Goal: Task Accomplishment & Management: Manage account settings

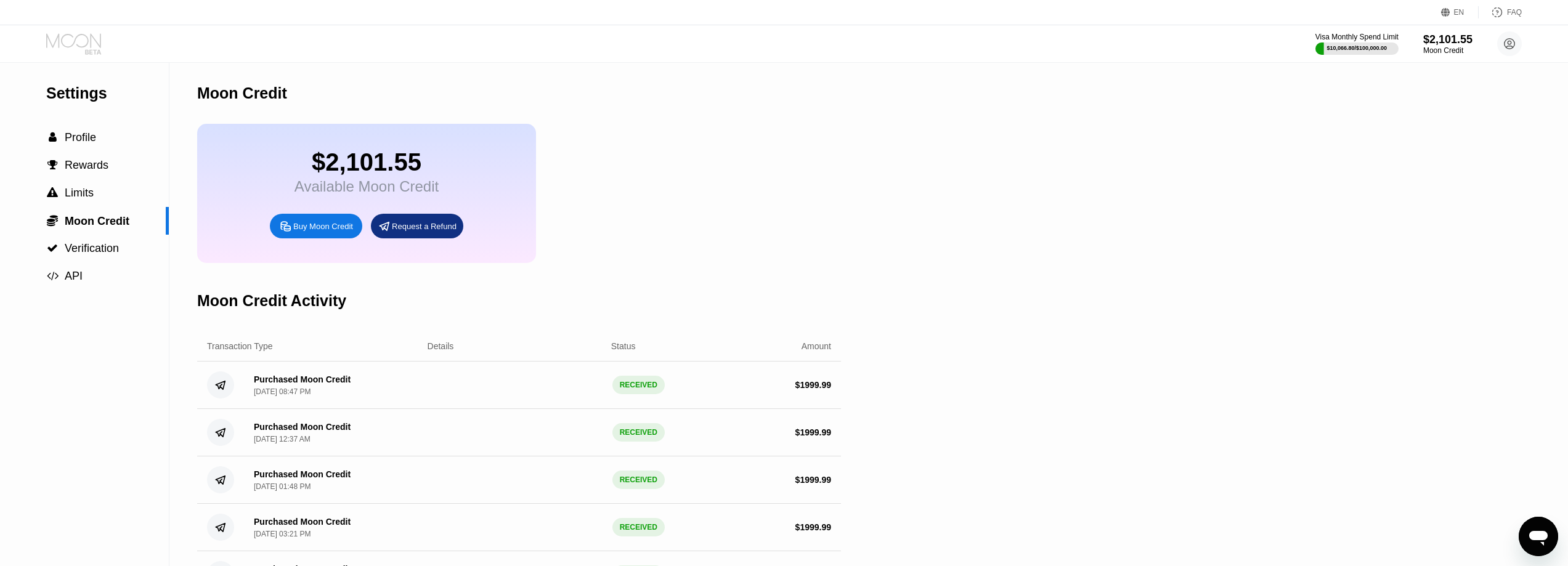
click at [73, 39] on icon at bounding box center [75, 43] width 58 height 21
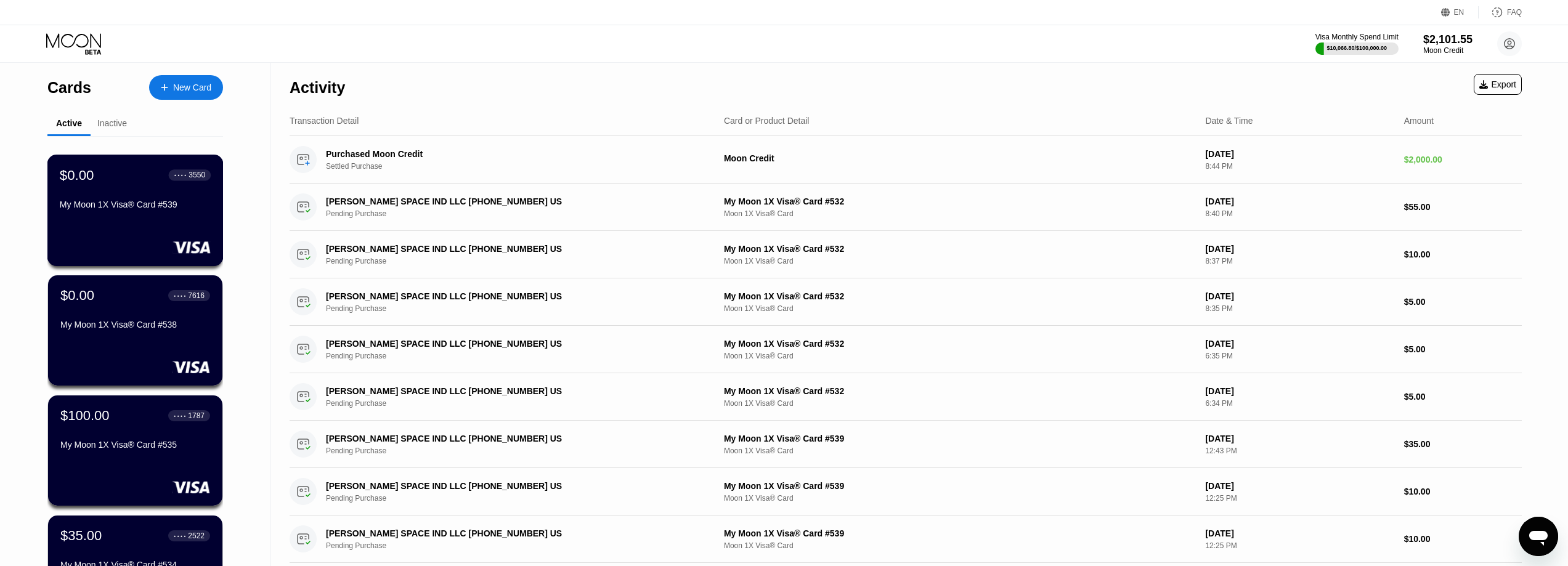
click at [126, 233] on div "$0.00 ● ● ● ● 3550 My Moon 1X Visa® Card #539" at bounding box center [136, 210] width 176 height 111
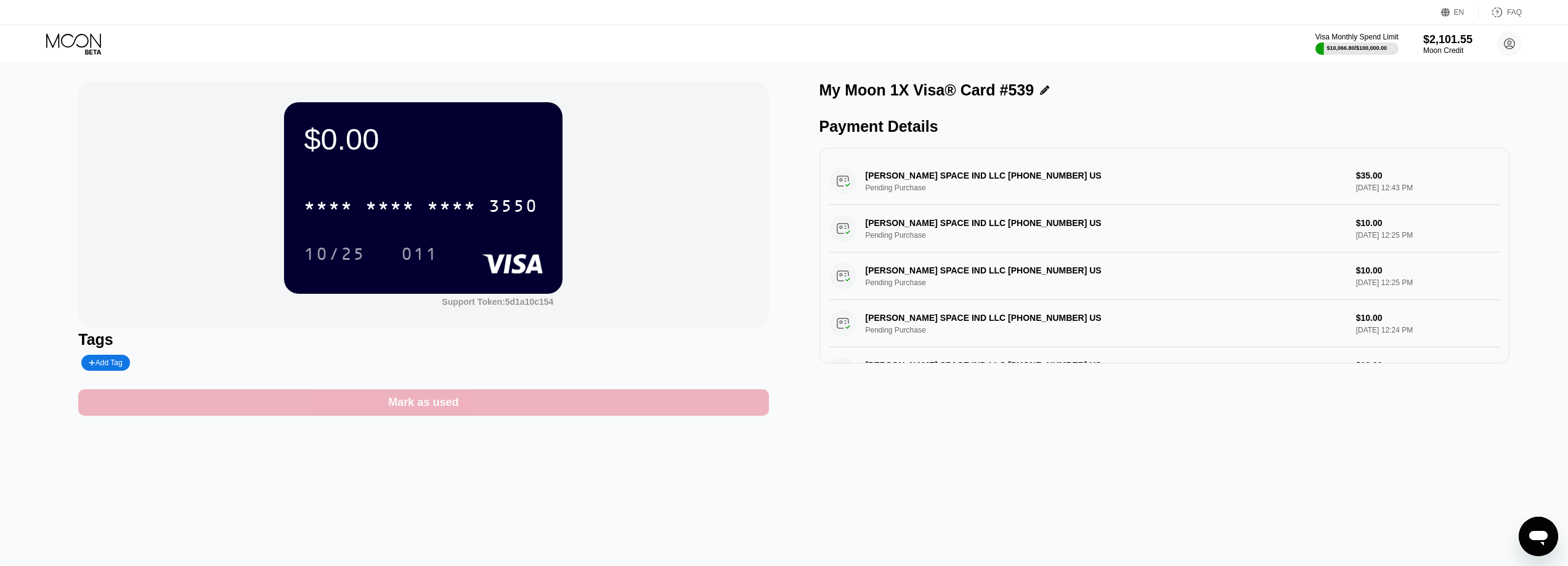
click at [516, 403] on div "Mark as used" at bounding box center [423, 402] width 690 height 26
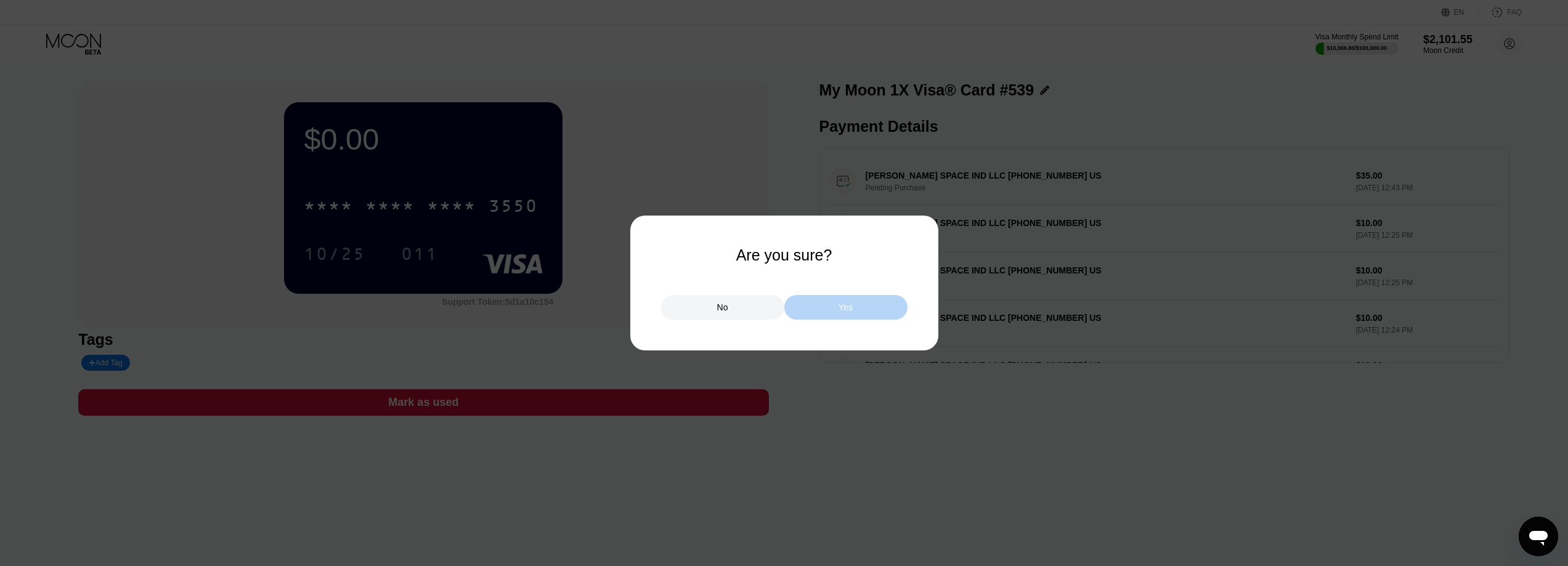
click at [843, 303] on div "Yes" at bounding box center [845, 307] width 14 height 11
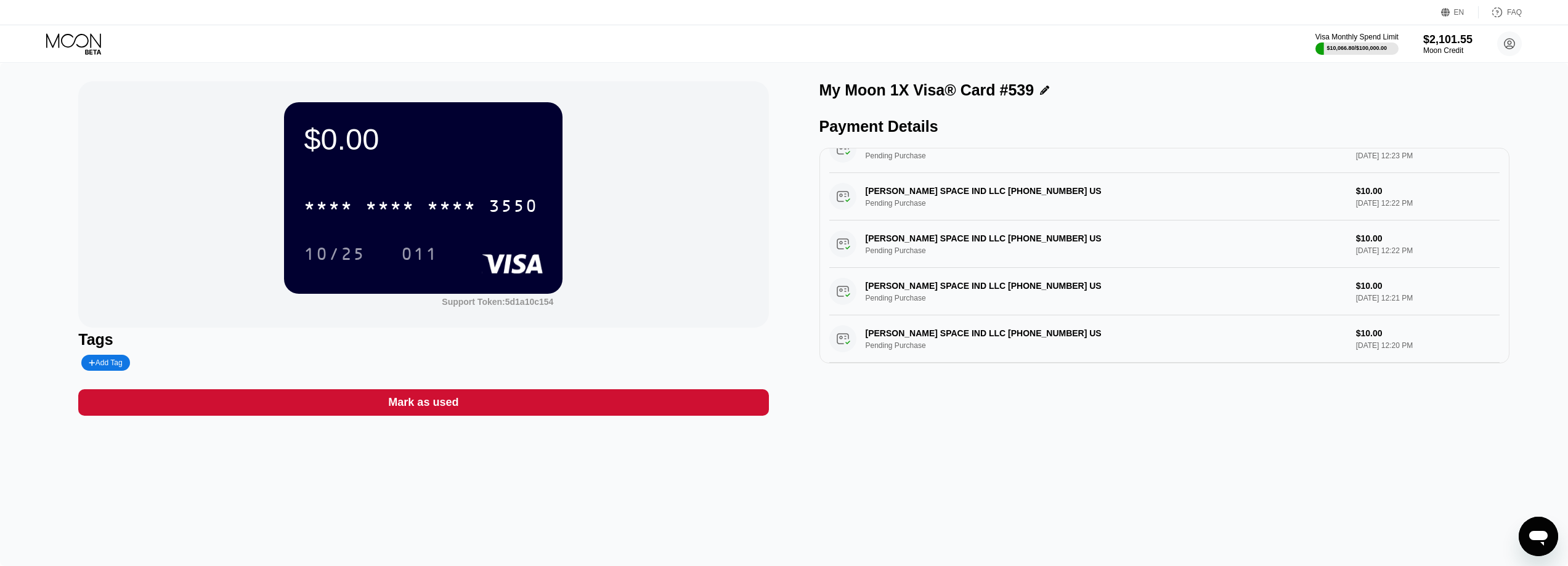
scroll to position [431, 0]
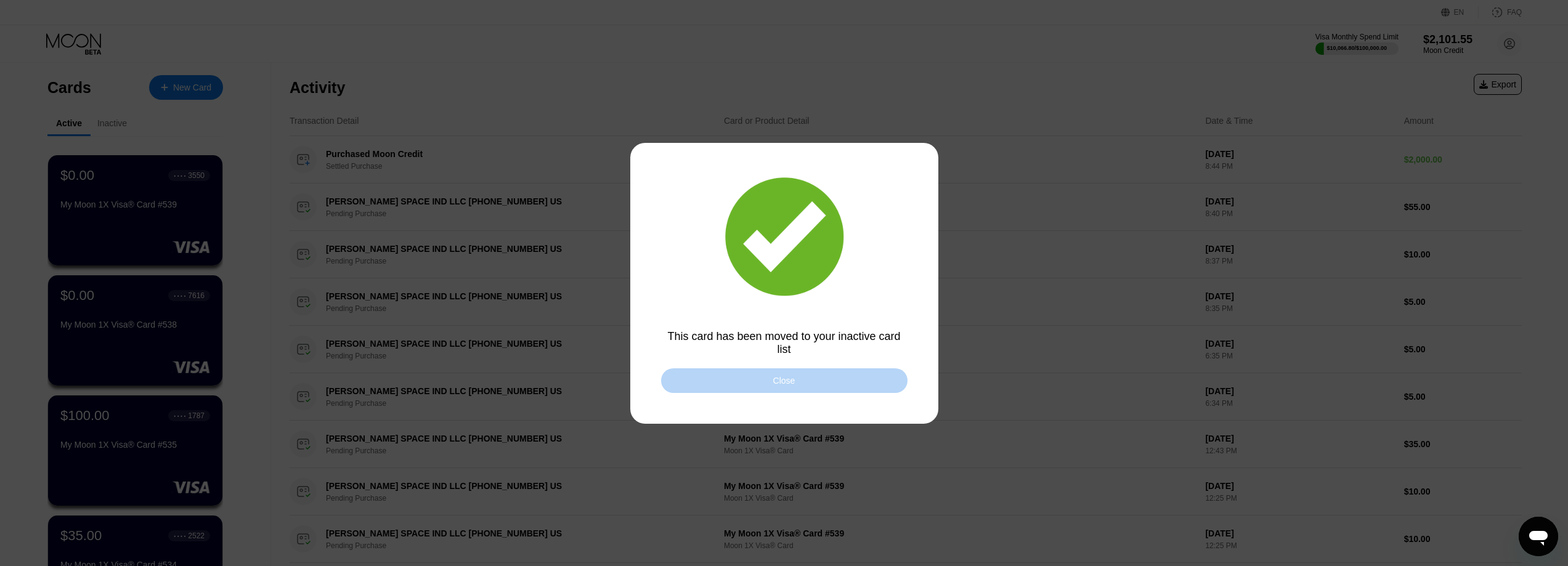
click at [769, 389] on div "Close" at bounding box center [784, 380] width 246 height 25
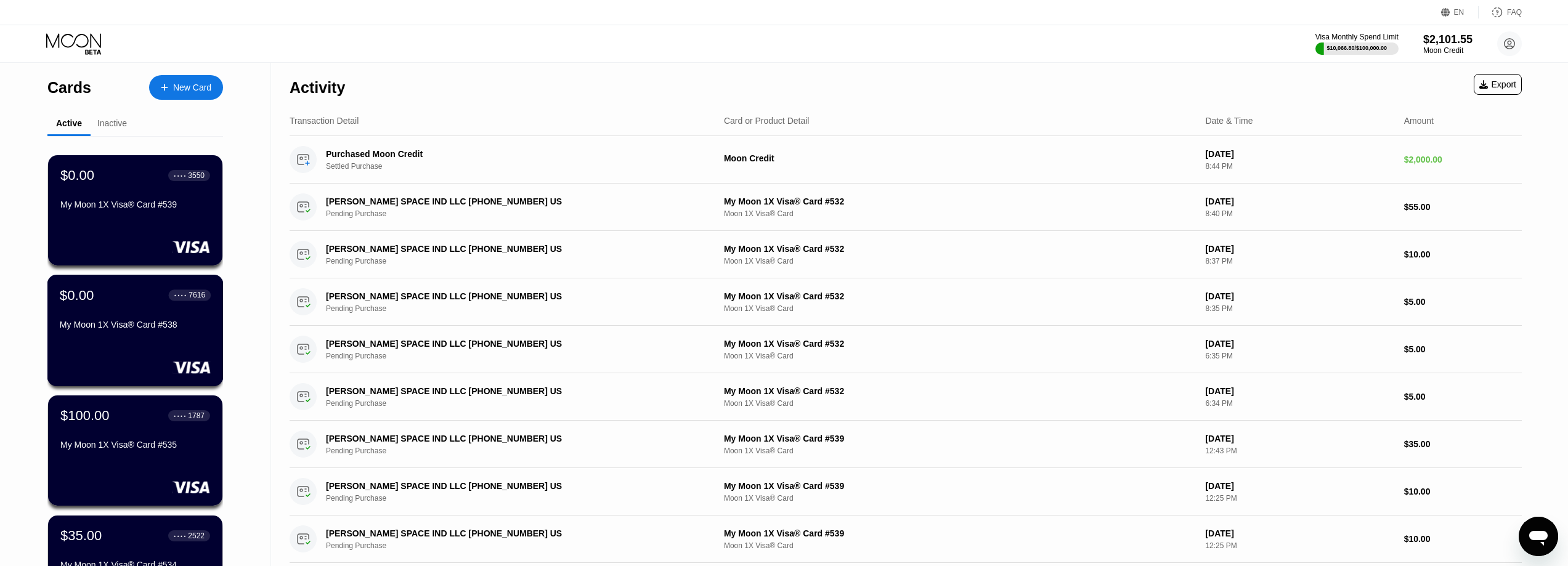
click at [101, 312] on div "$0.00 ● ● ● ● 7616 My Moon 1X Visa® Card #538" at bounding box center [135, 311] width 151 height 48
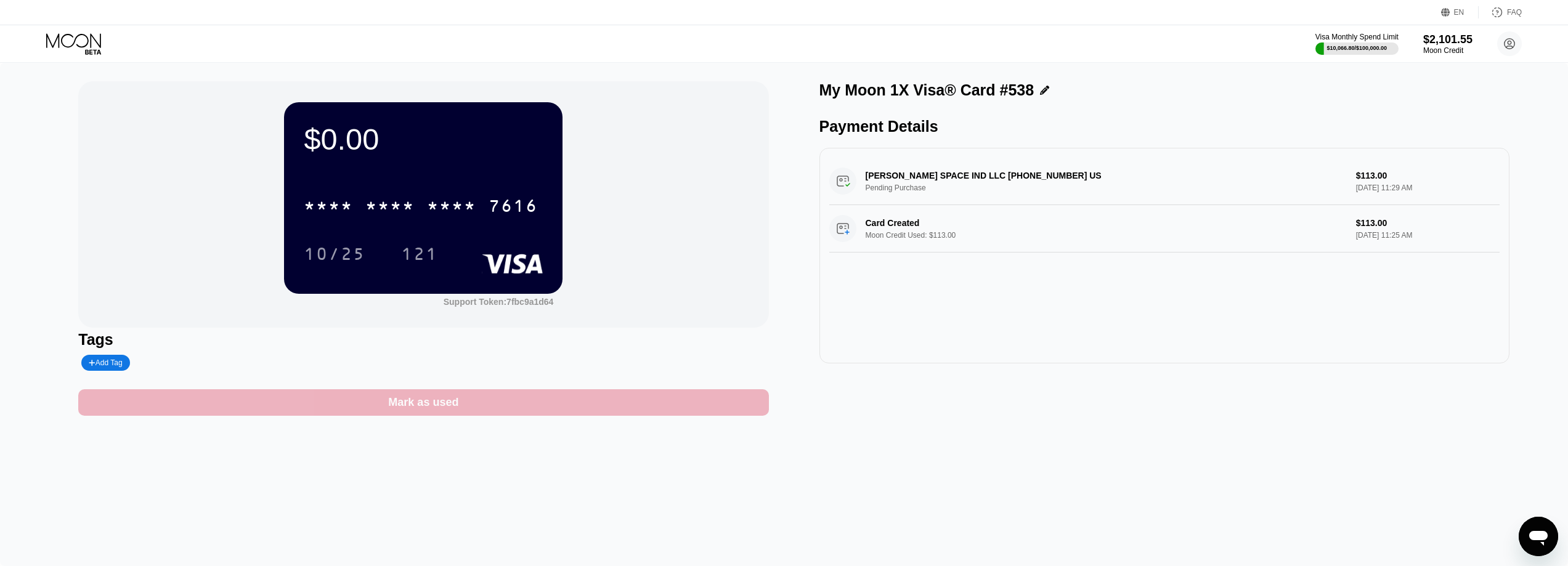
click at [508, 406] on div "Mark as used" at bounding box center [423, 402] width 690 height 26
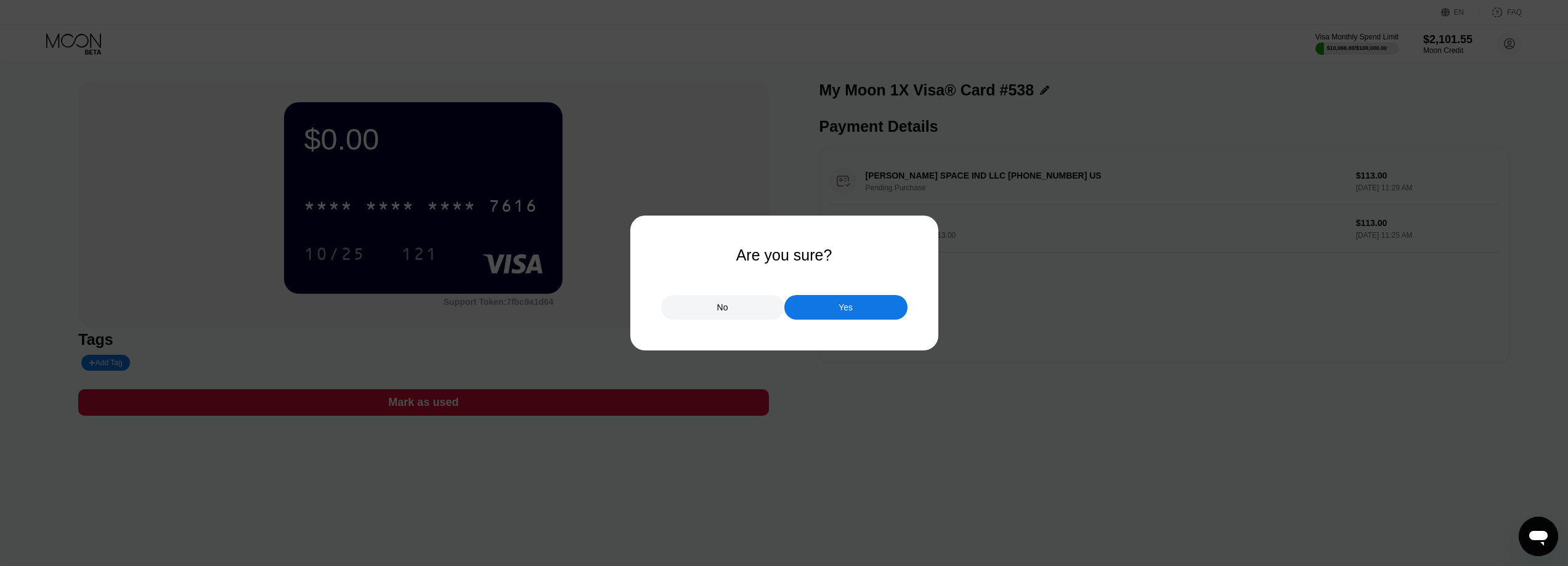
click at [863, 307] on div "Yes" at bounding box center [845, 307] width 123 height 25
